Goal: Find specific page/section: Find specific page/section

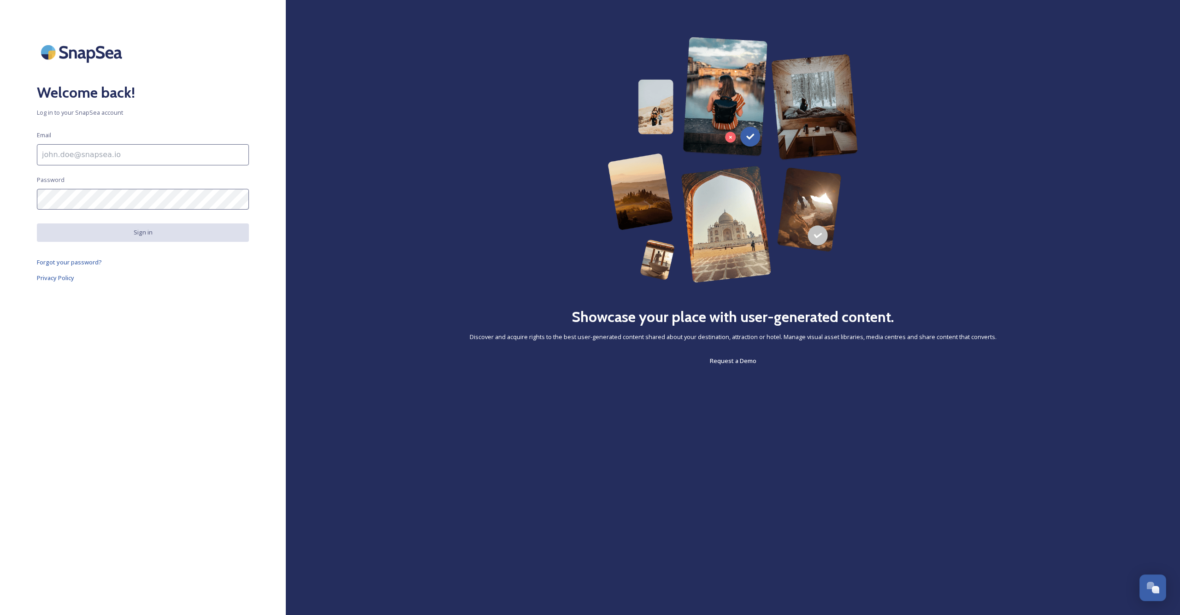
type input "[EMAIL_ADDRESS][DOMAIN_NAME]"
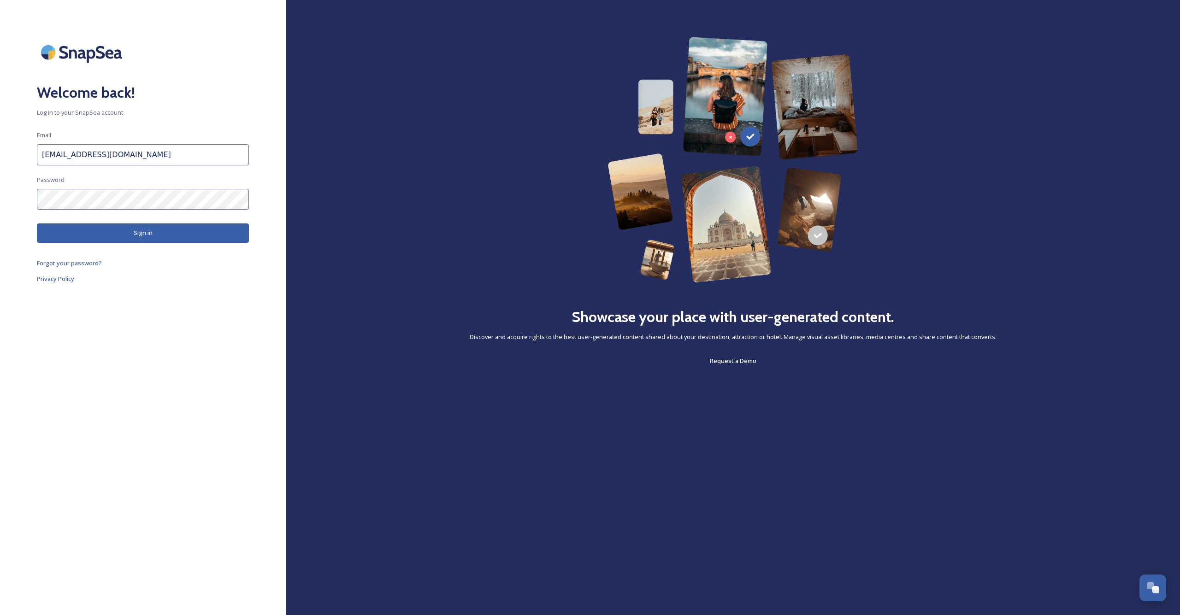
click at [161, 230] on button "Sign in" at bounding box center [143, 233] width 212 height 19
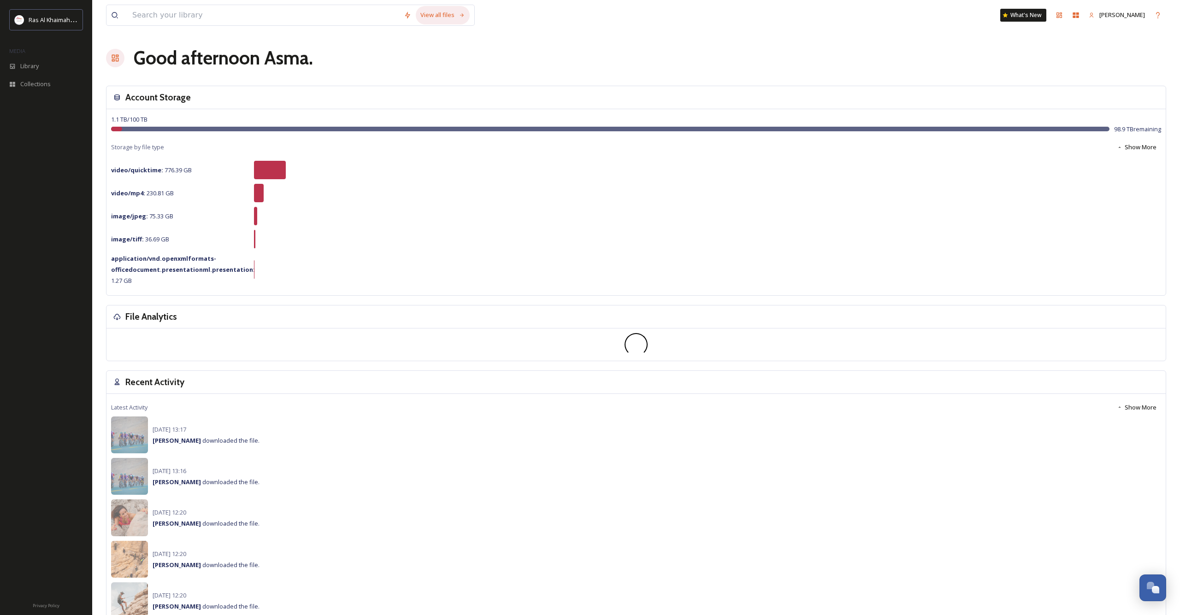
click at [440, 20] on div "View all files" at bounding box center [443, 15] width 54 height 18
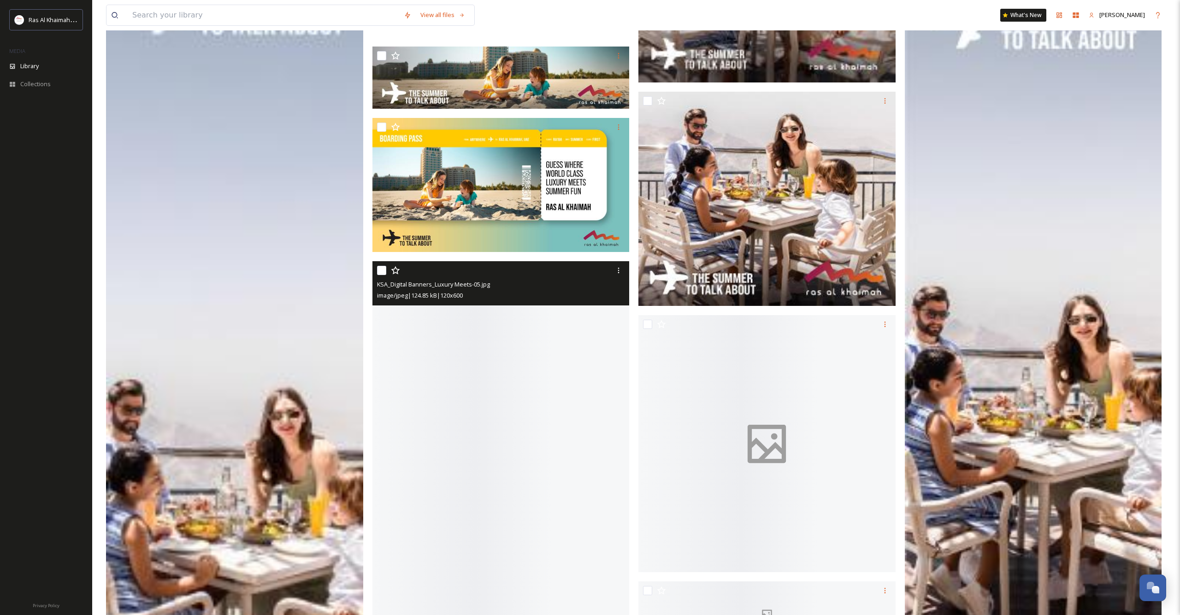
scroll to position [12064, 0]
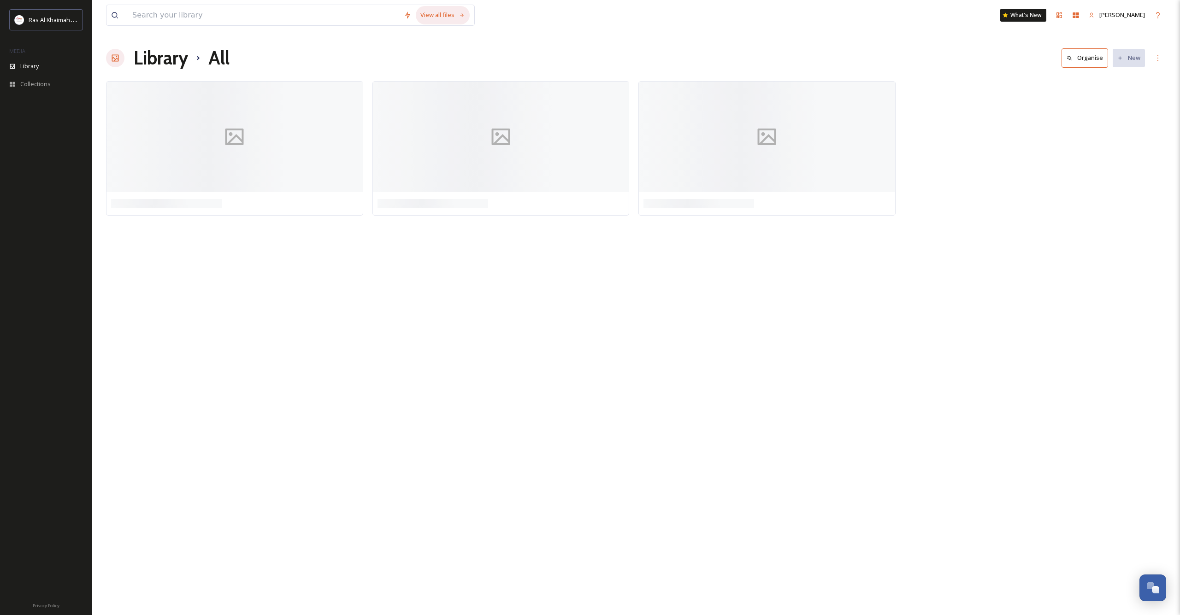
click at [451, 15] on div "View all files" at bounding box center [443, 15] width 54 height 18
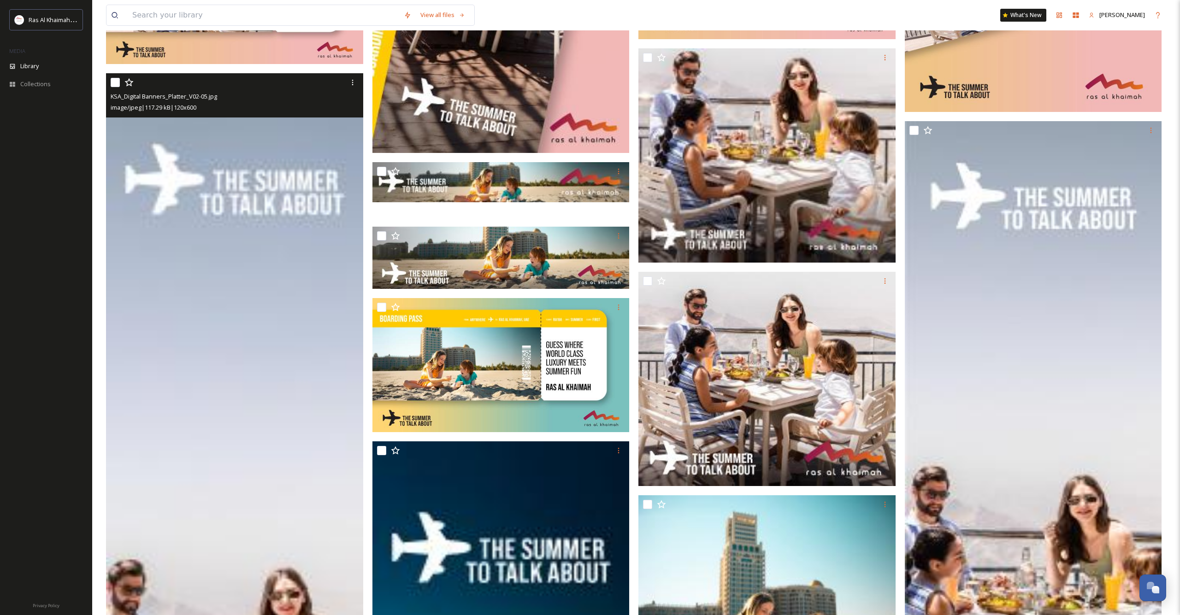
scroll to position [12005, 0]
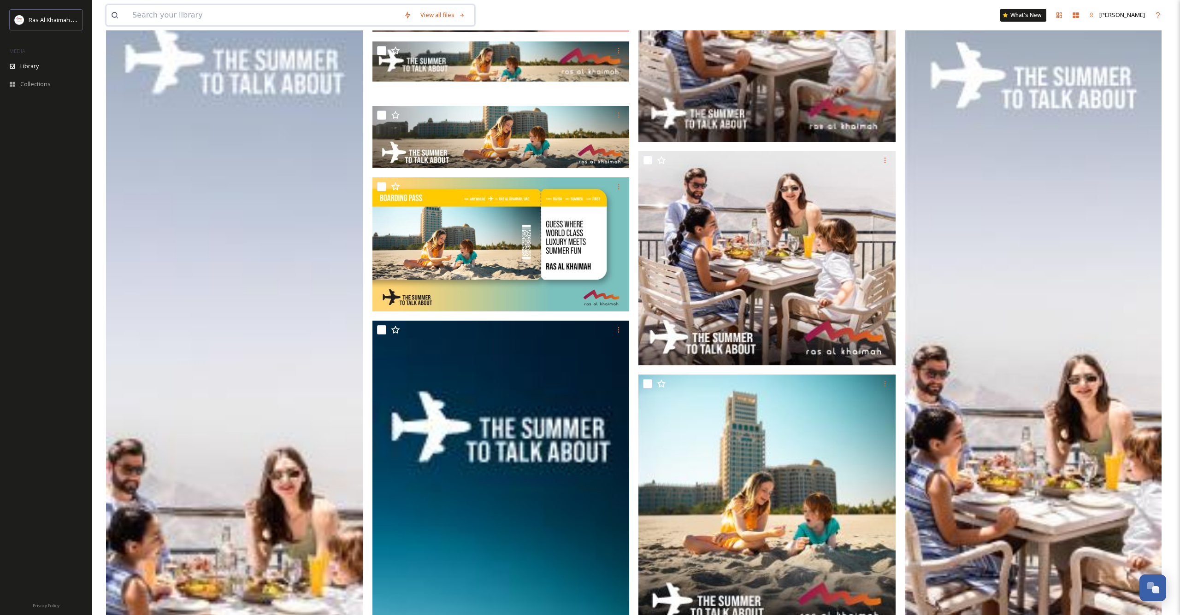
click at [297, 12] on input at bounding box center [264, 15] width 272 height 20
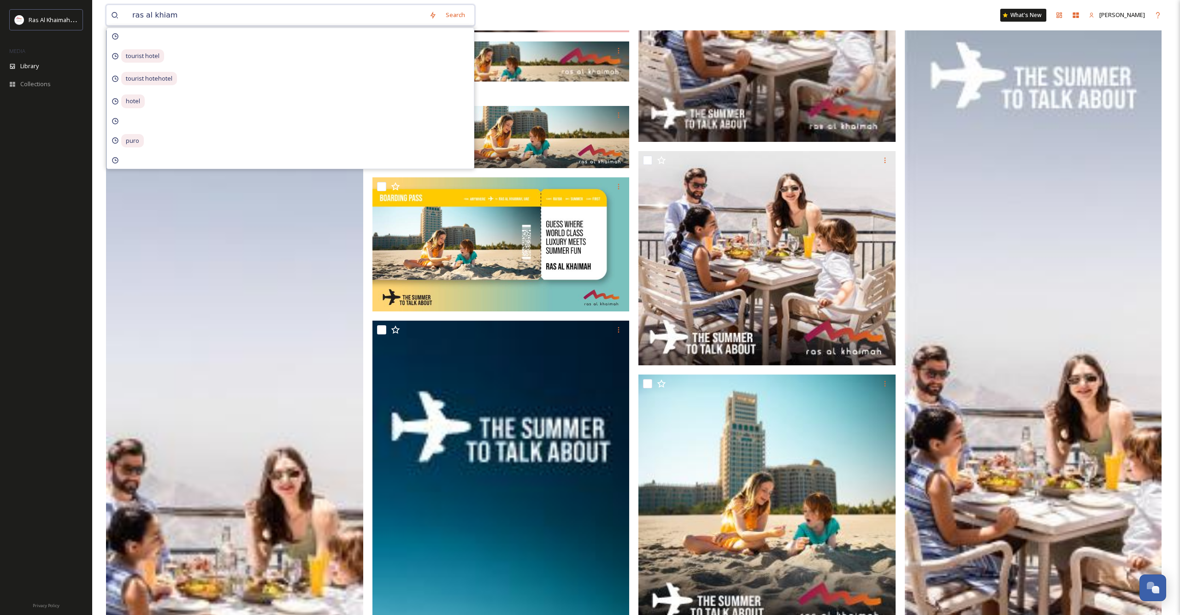
type input "ras al khiamh"
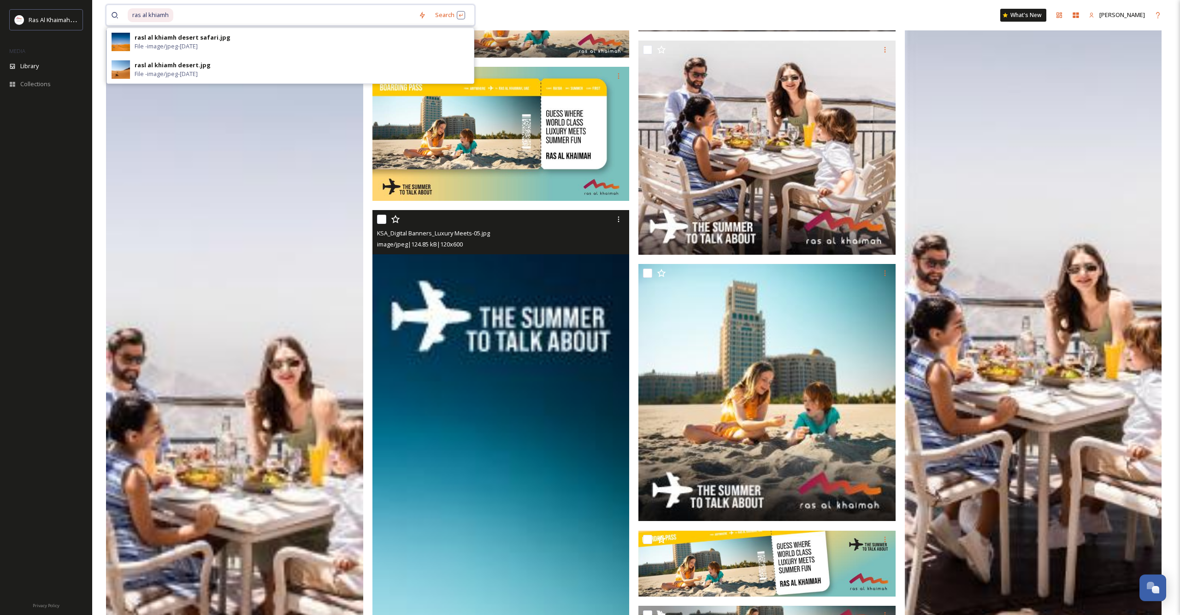
scroll to position [12049, 0]
